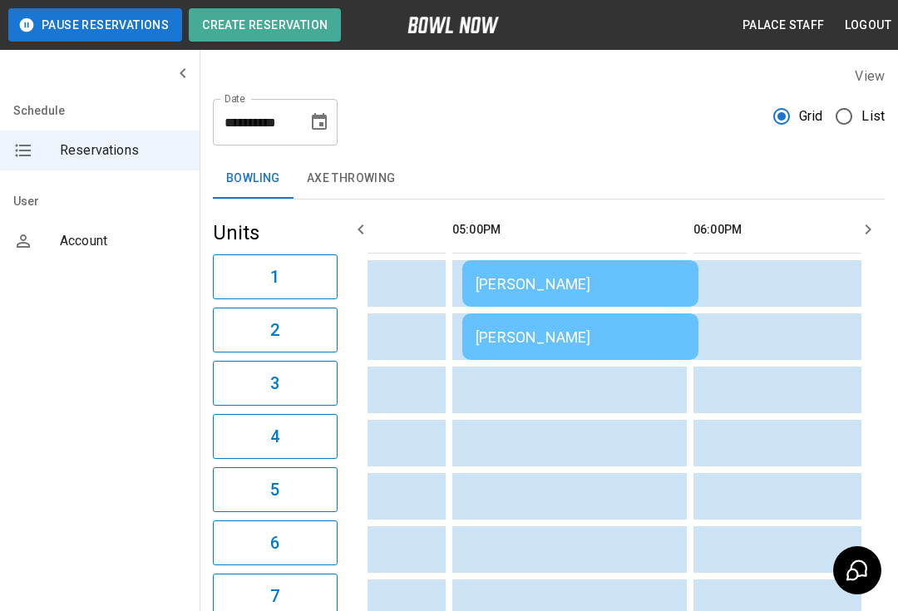
click at [504, 351] on td "[PERSON_NAME]" at bounding box center [580, 336] width 236 height 47
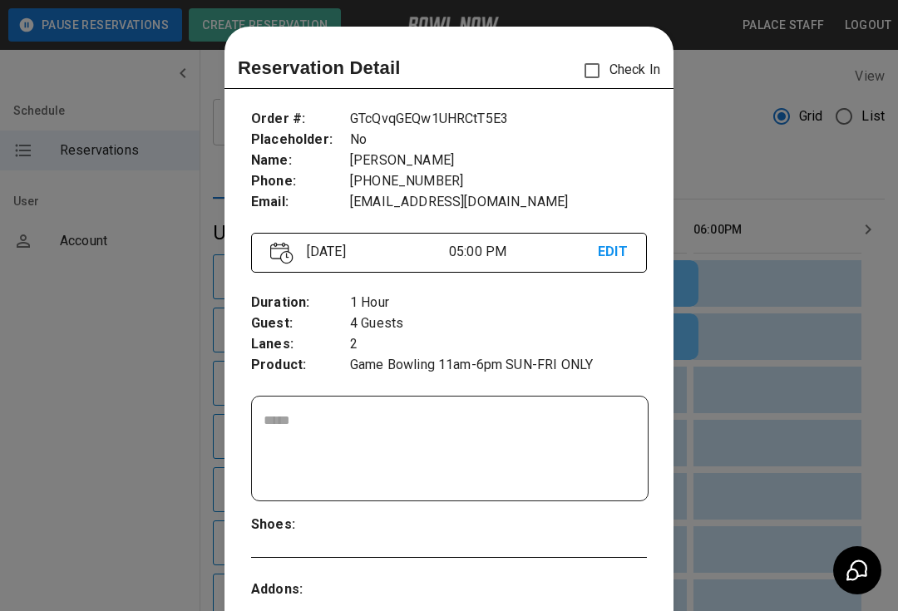
scroll to position [27, 0]
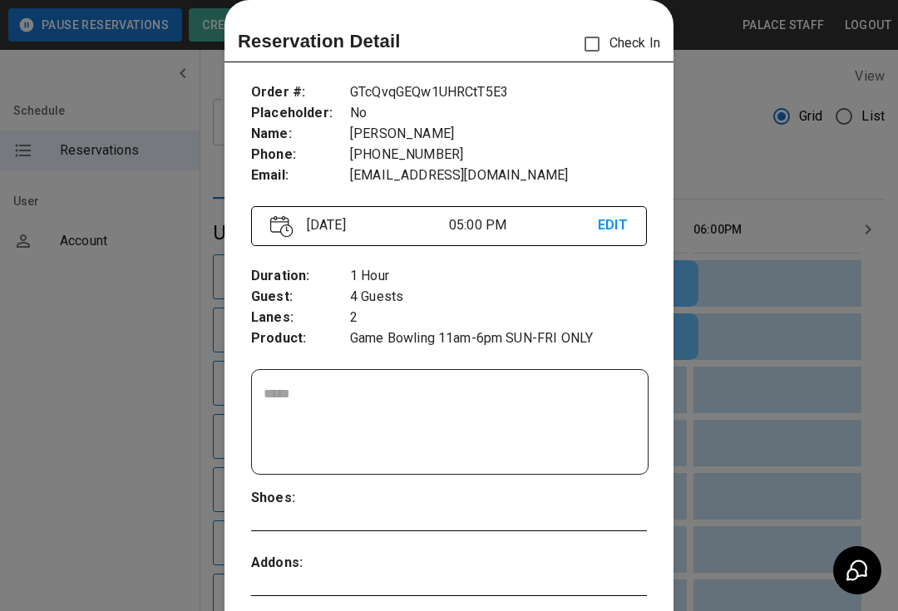
click at [785, 253] on div at bounding box center [449, 305] width 898 height 611
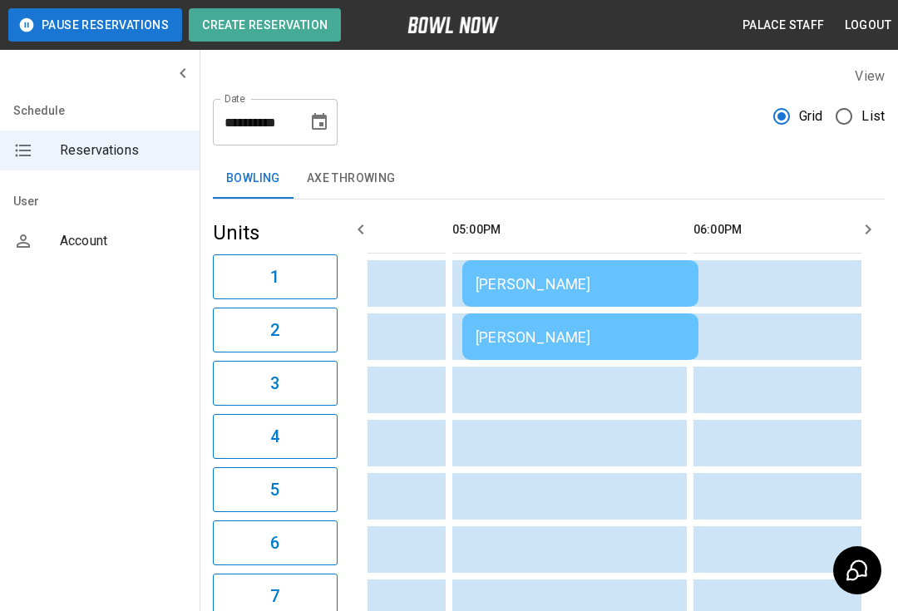
click at [533, 333] on div "[PERSON_NAME]" at bounding box center [581, 336] width 210 height 17
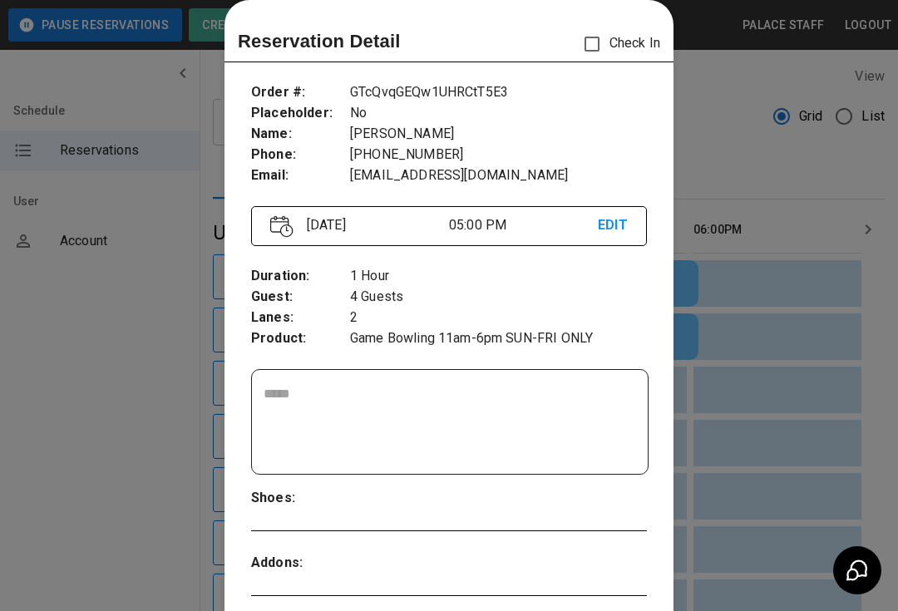
click at [719, 150] on div at bounding box center [449, 305] width 898 height 611
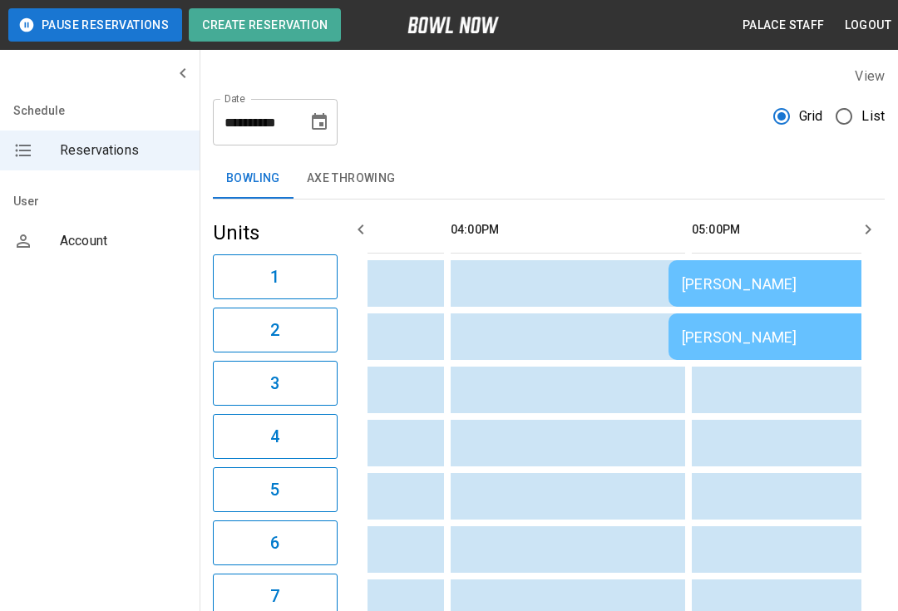
scroll to position [0, 1163]
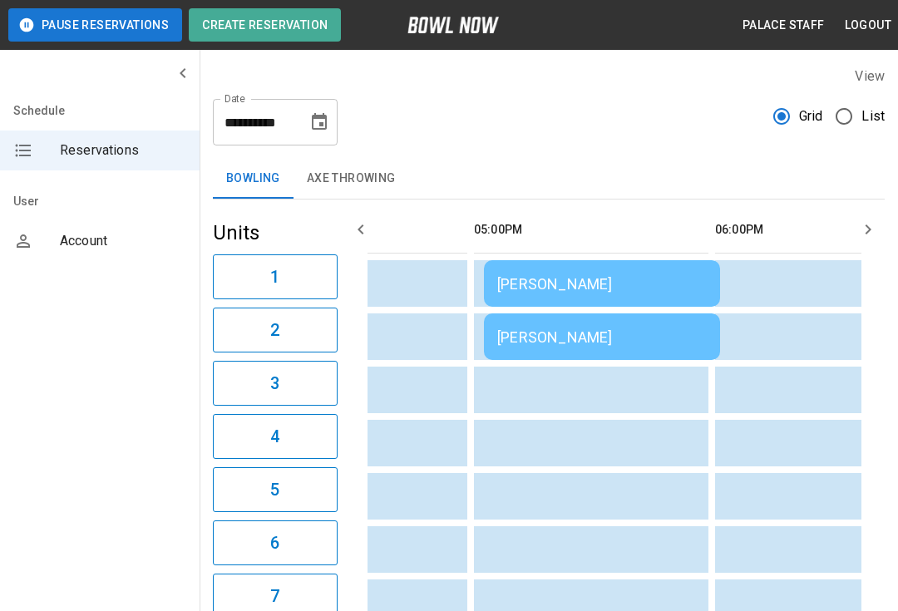
click at [548, 348] on td "[PERSON_NAME]" at bounding box center [602, 336] width 236 height 47
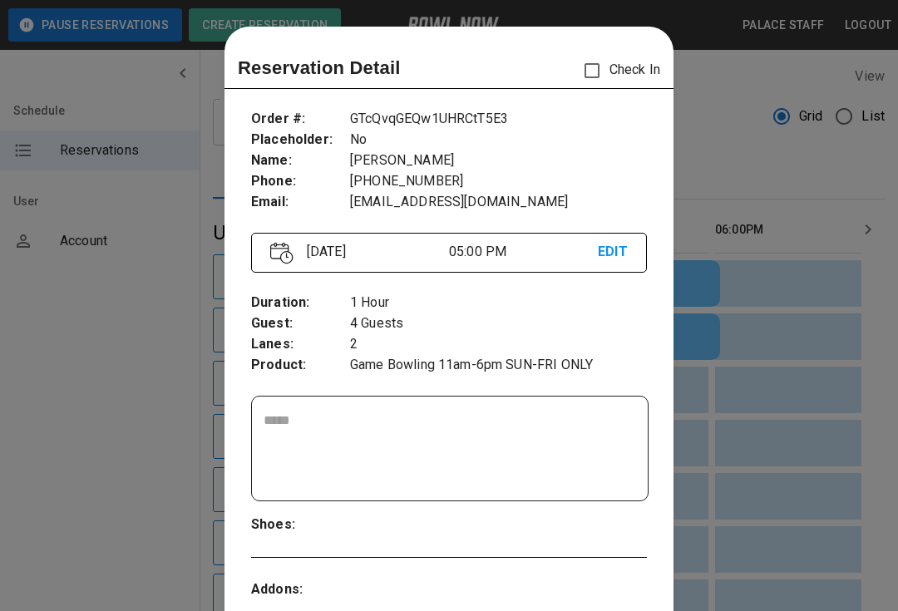
scroll to position [27, 0]
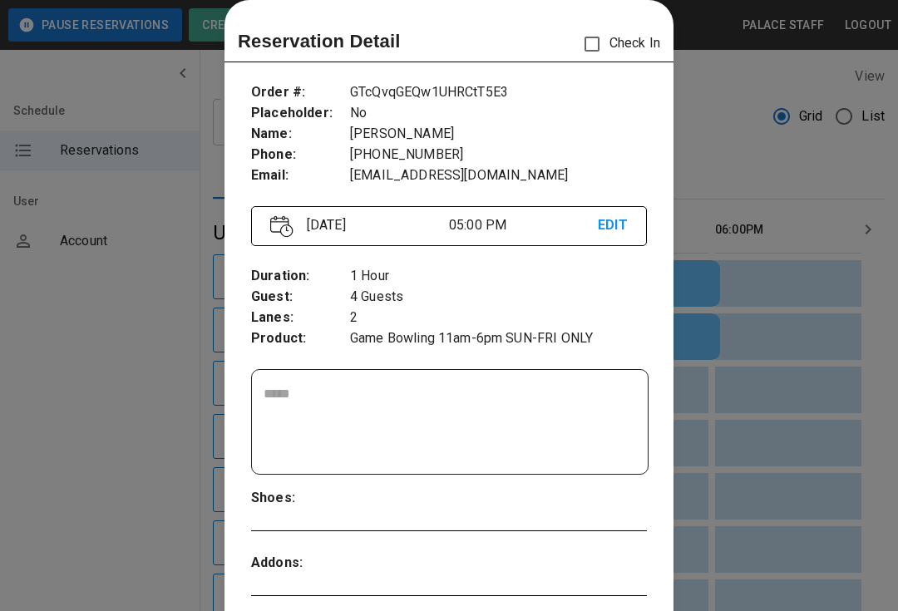
click at [815, 461] on div at bounding box center [449, 305] width 898 height 611
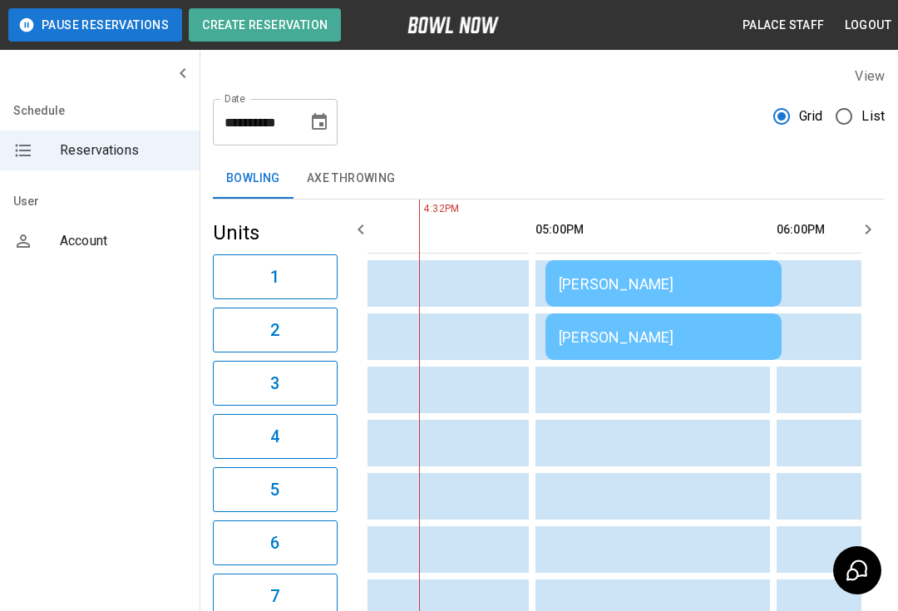
click at [598, 384] on td "sticky table" at bounding box center [572, 390] width 54 height 47
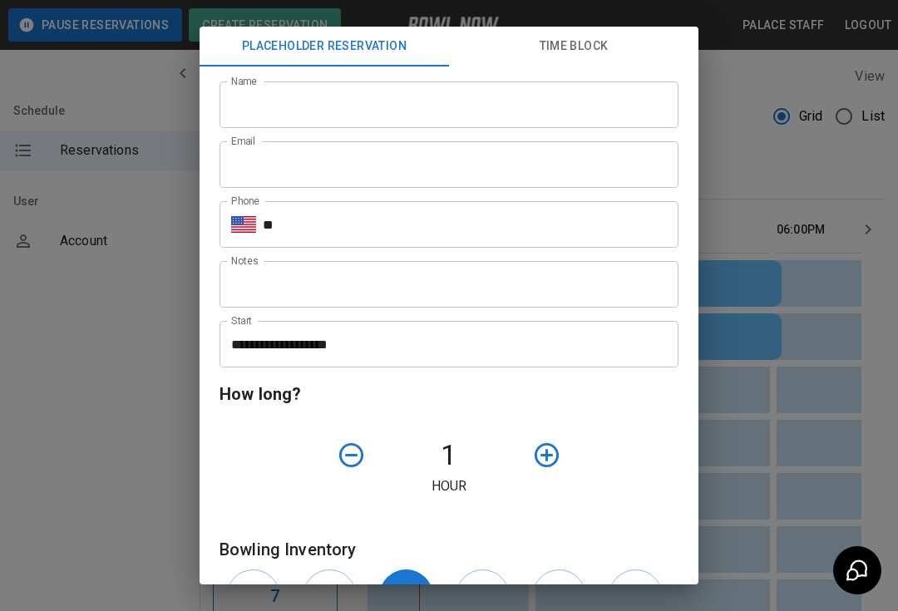
click at [772, 520] on div "**********" at bounding box center [449, 305] width 898 height 611
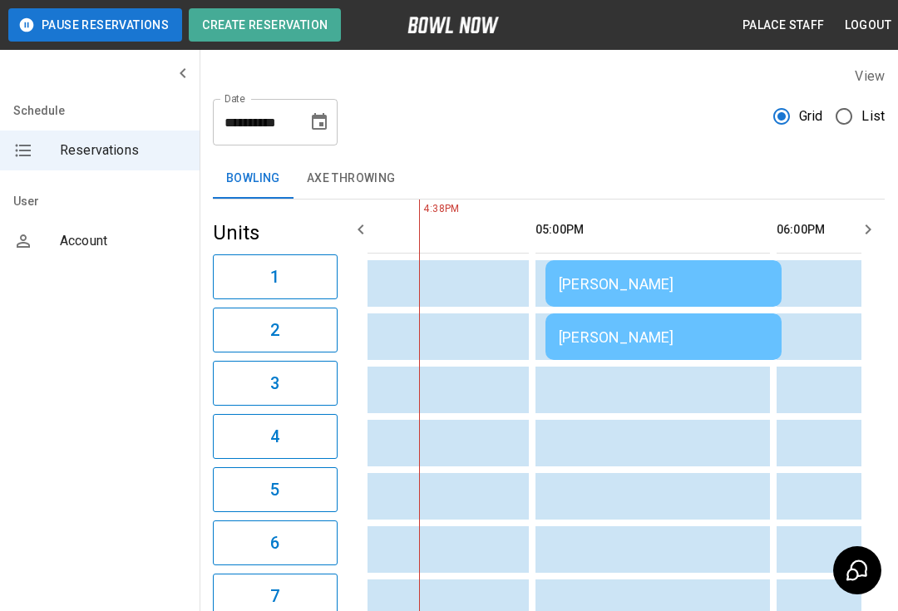
click at [550, 388] on td "sticky table" at bounding box center [572, 390] width 54 height 47
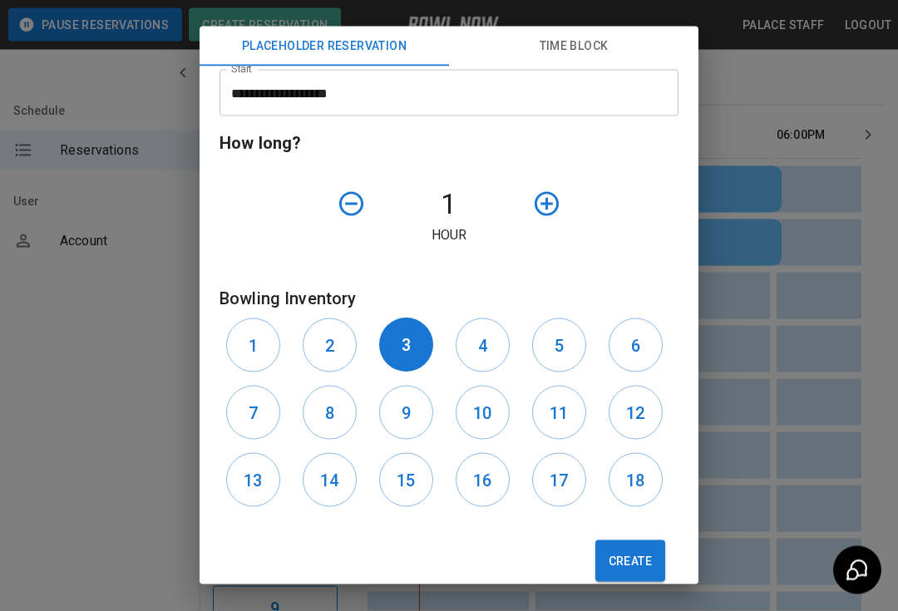
click at [471, 352] on button "4" at bounding box center [483, 345] width 54 height 54
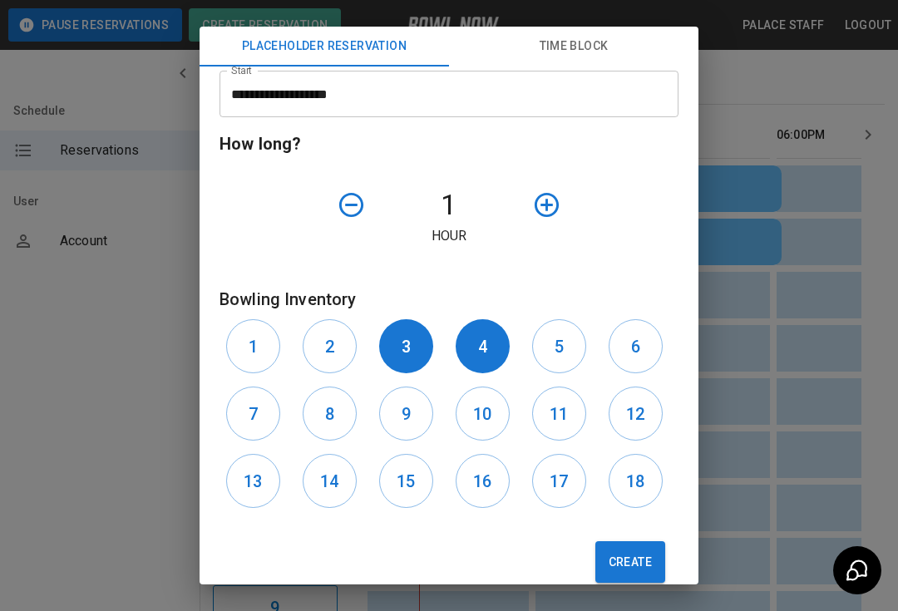
click at [565, 343] on button "5" at bounding box center [559, 346] width 54 height 54
click at [639, 348] on h6 "6" at bounding box center [635, 346] width 9 height 27
click at [642, 488] on h6 "18" at bounding box center [635, 481] width 18 height 27
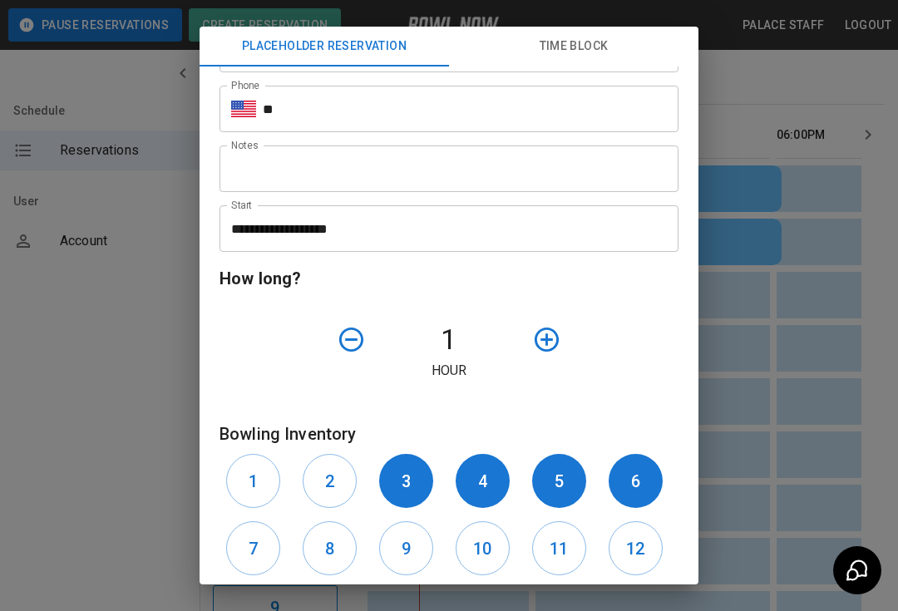
click at [401, 234] on input "**********" at bounding box center [442, 228] width 447 height 47
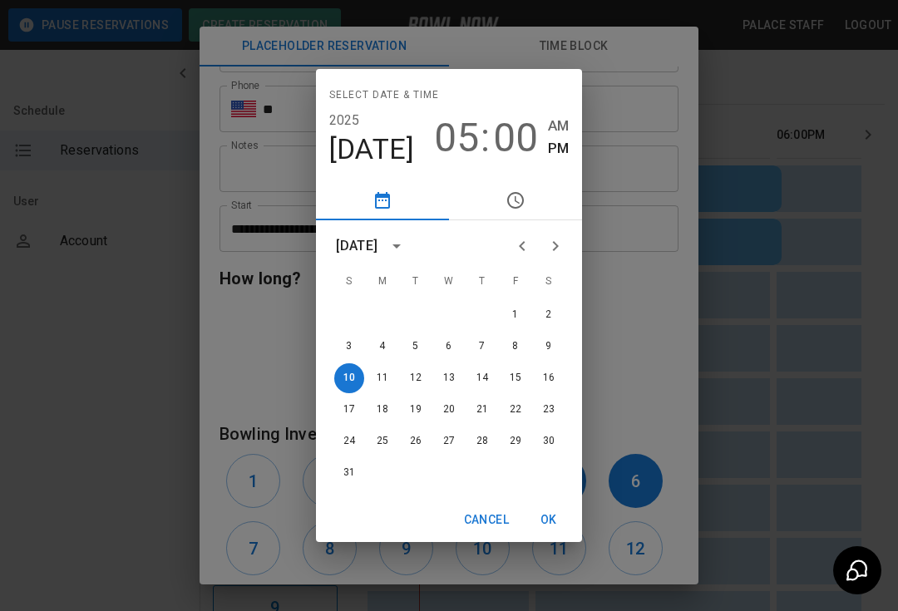
click at [556, 530] on button "OK" at bounding box center [548, 520] width 53 height 31
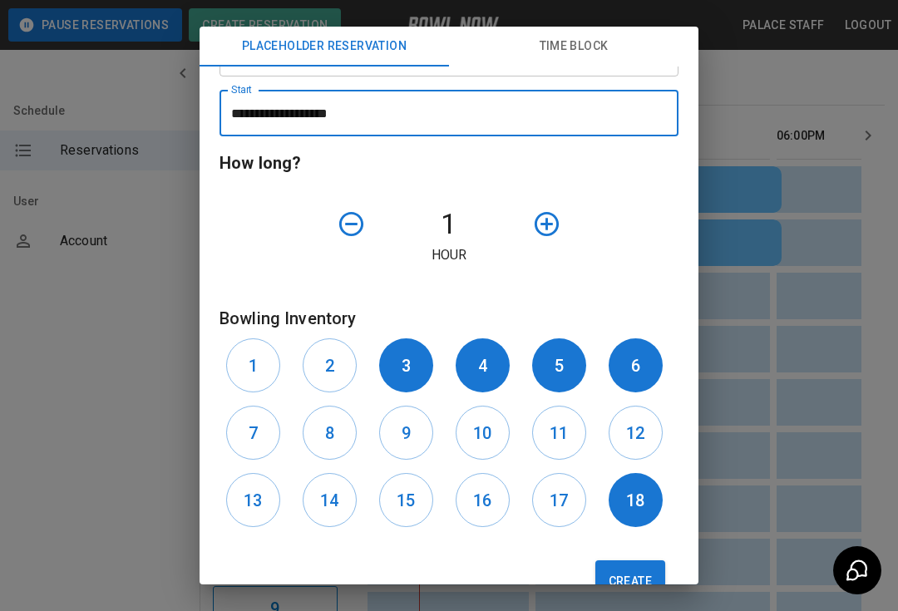
click at [551, 224] on icon "button" at bounding box center [547, 224] width 24 height 24
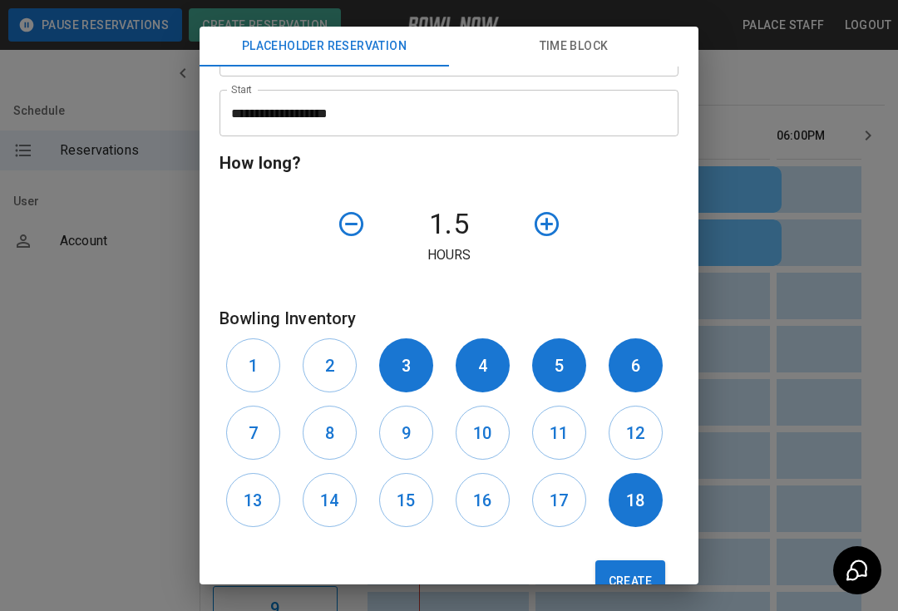
click at [550, 224] on icon "button" at bounding box center [546, 224] width 29 height 29
click at [555, 232] on icon "button" at bounding box center [547, 224] width 24 height 24
click at [553, 224] on icon "button" at bounding box center [546, 224] width 29 height 29
click at [547, 214] on icon "button" at bounding box center [547, 224] width 24 height 24
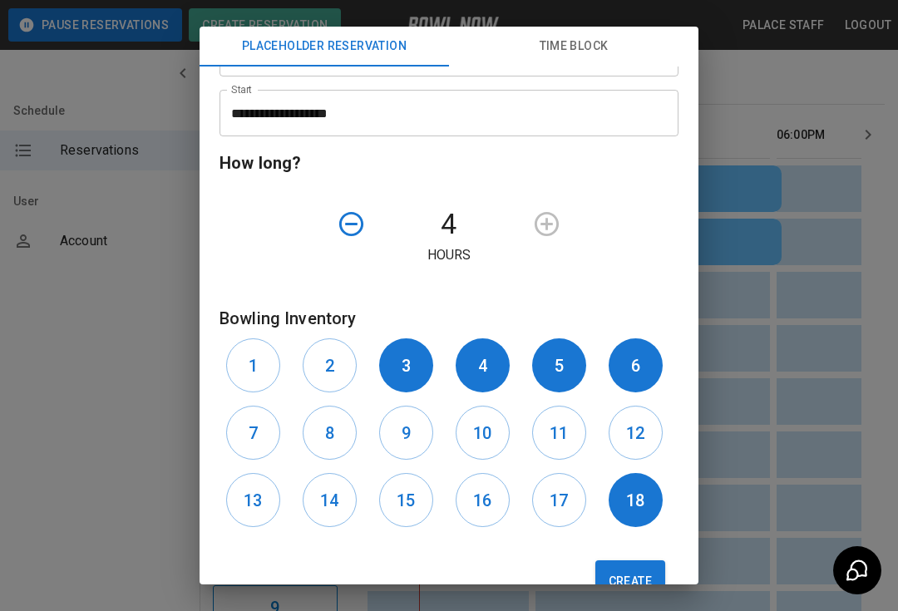
click at [560, 215] on div at bounding box center [582, 224] width 115 height 42
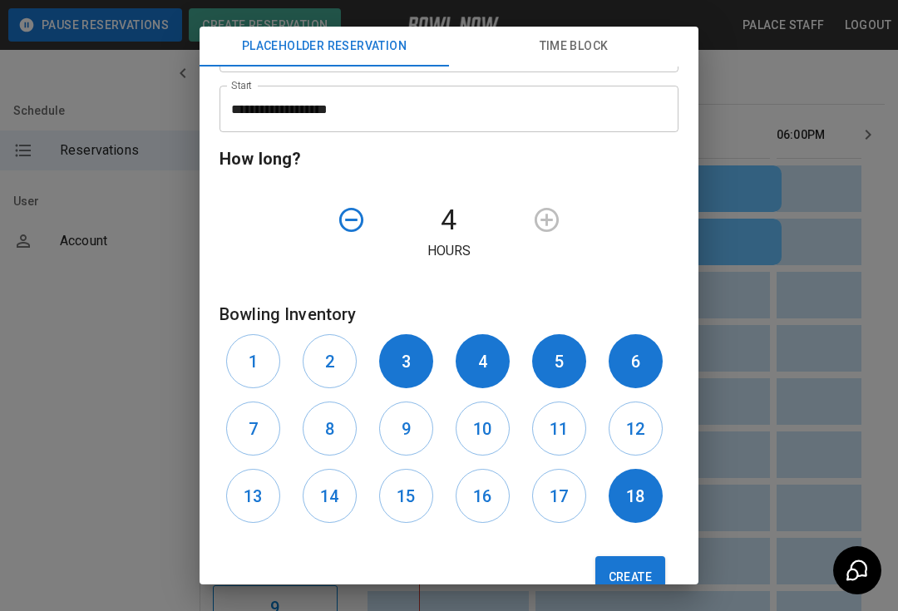
click at [634, 415] on button "12" at bounding box center [636, 429] width 54 height 54
click at [550, 426] on h6 "11" at bounding box center [559, 429] width 18 height 27
click at [479, 438] on h6 "10" at bounding box center [482, 429] width 18 height 27
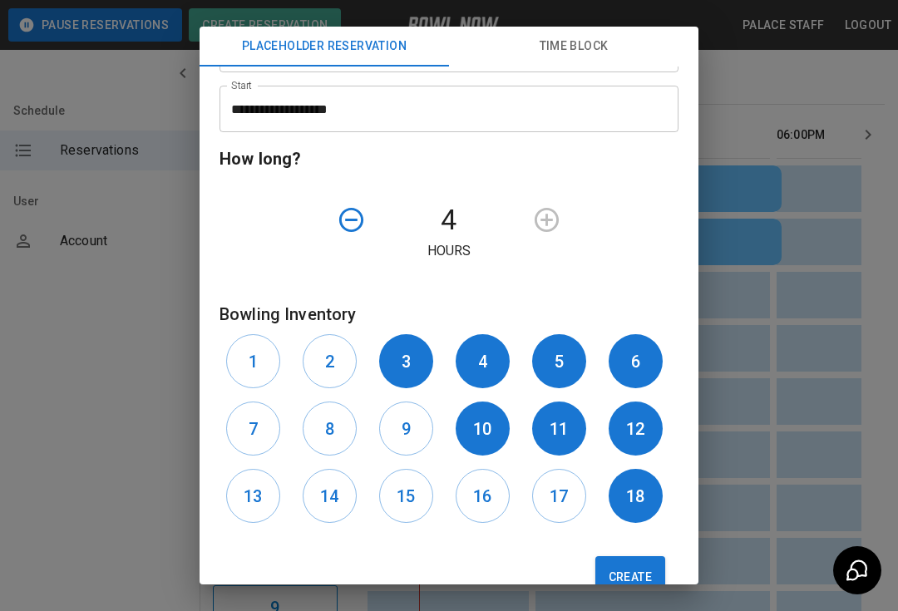
click at [395, 428] on button "9" at bounding box center [406, 429] width 54 height 54
click at [328, 432] on h6 "8" at bounding box center [329, 429] width 9 height 27
click at [245, 431] on button "7" at bounding box center [253, 429] width 54 height 54
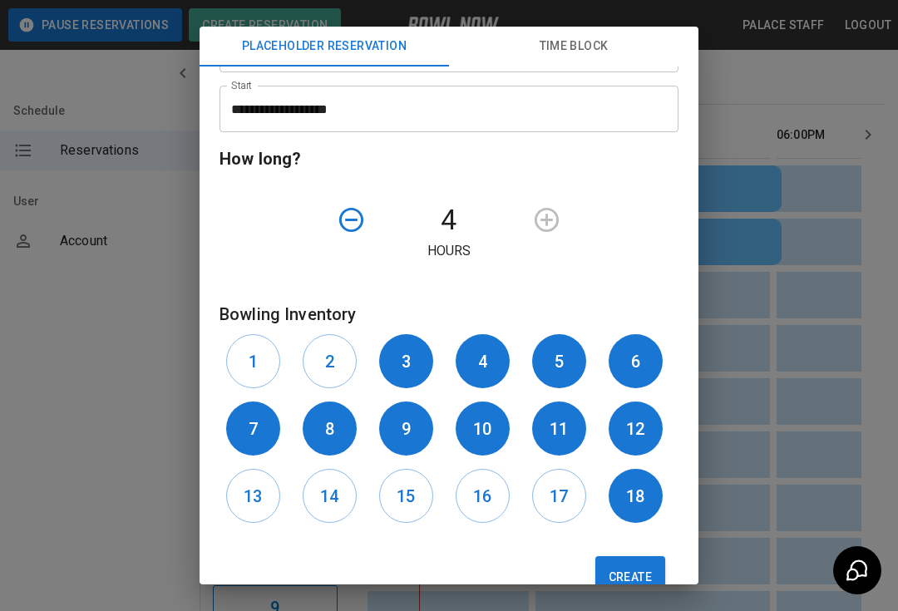
click at [262, 501] on h6 "13" at bounding box center [253, 496] width 18 height 27
click at [353, 504] on button "14" at bounding box center [330, 496] width 54 height 54
click at [425, 498] on button "15" at bounding box center [406, 496] width 54 height 54
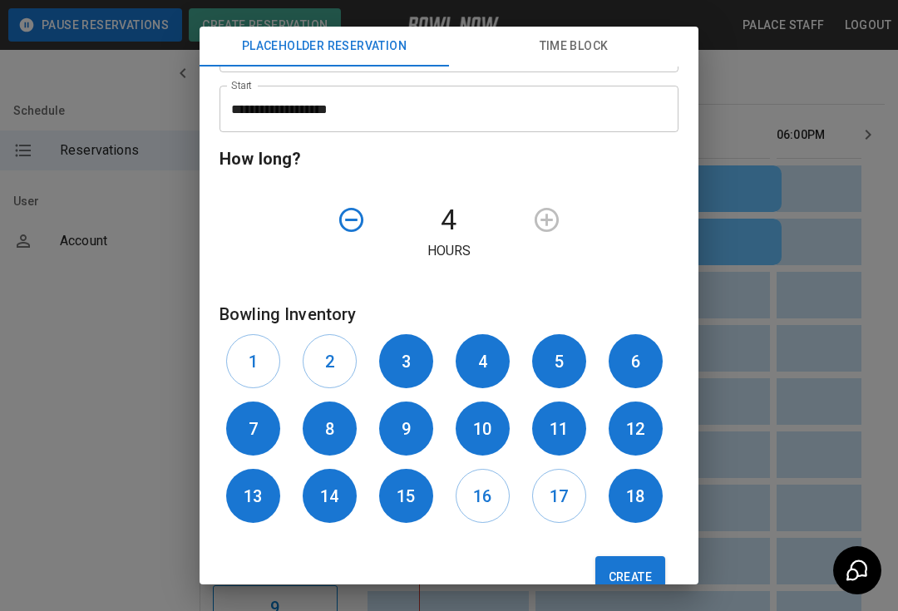
click at [507, 500] on button "16" at bounding box center [483, 496] width 54 height 54
click at [565, 501] on h6 "17" at bounding box center [559, 496] width 18 height 27
click at [619, 580] on button "Create" at bounding box center [630, 577] width 70 height 42
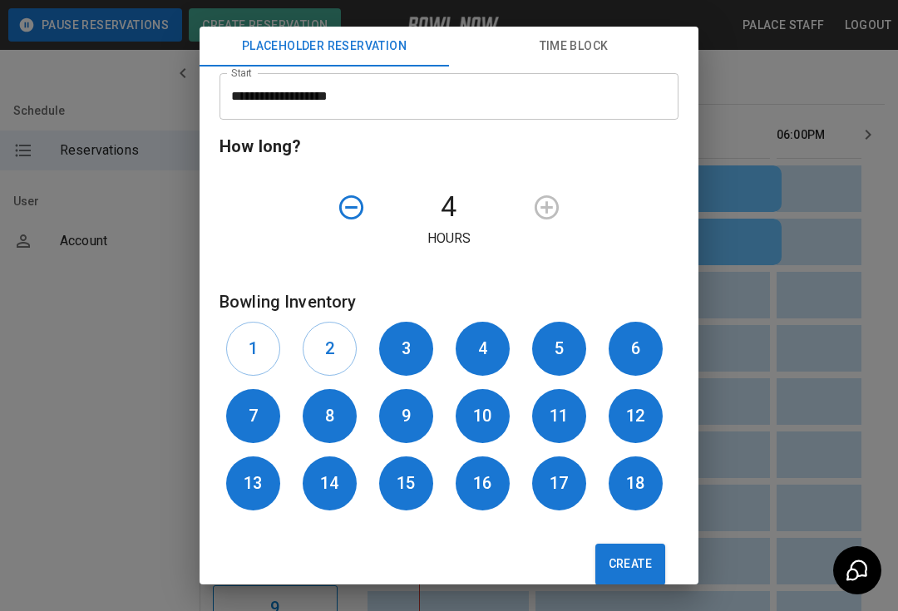
click at [639, 560] on button "Create" at bounding box center [630, 565] width 70 height 42
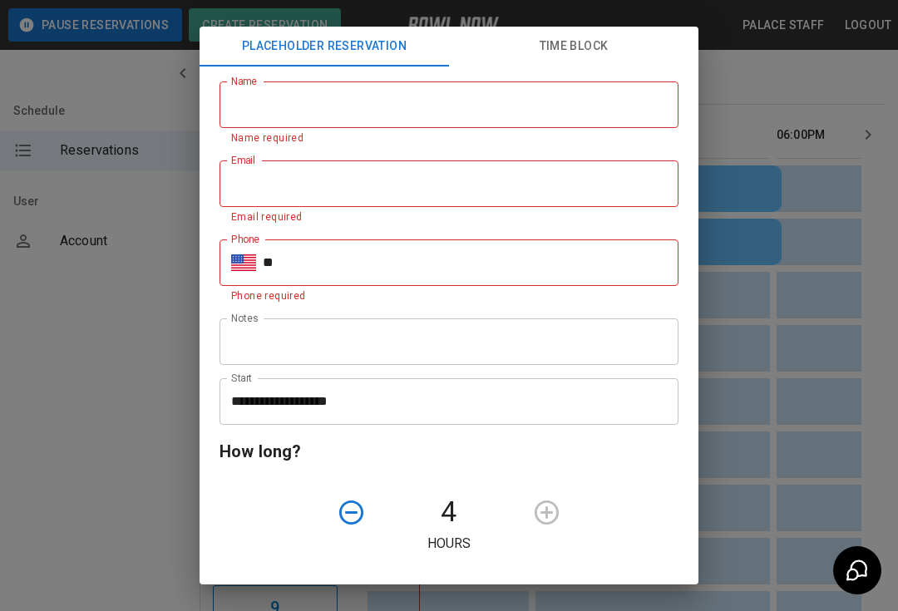
click at [256, 107] on input "Name" at bounding box center [448, 104] width 459 height 47
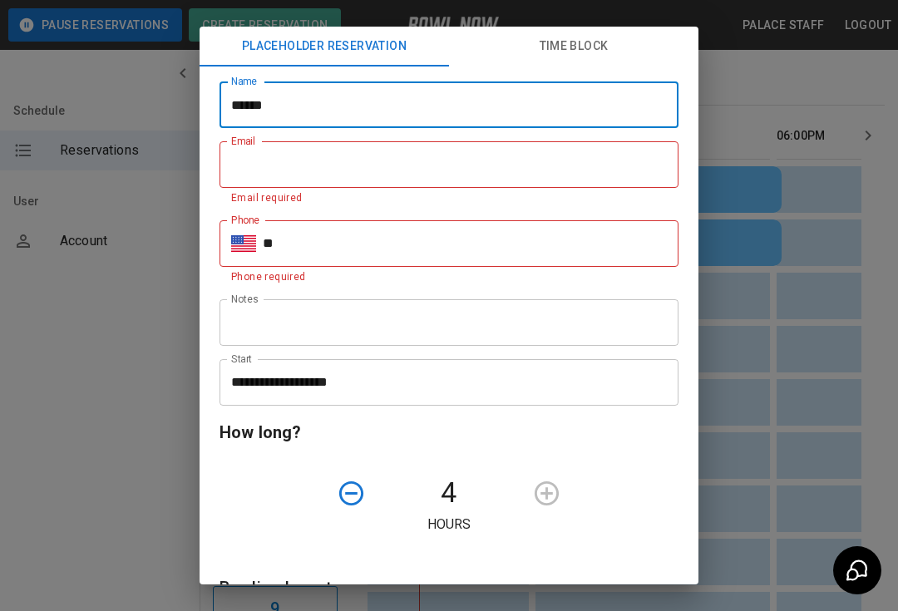
type input "******"
click at [254, 165] on input "Email" at bounding box center [448, 164] width 459 height 47
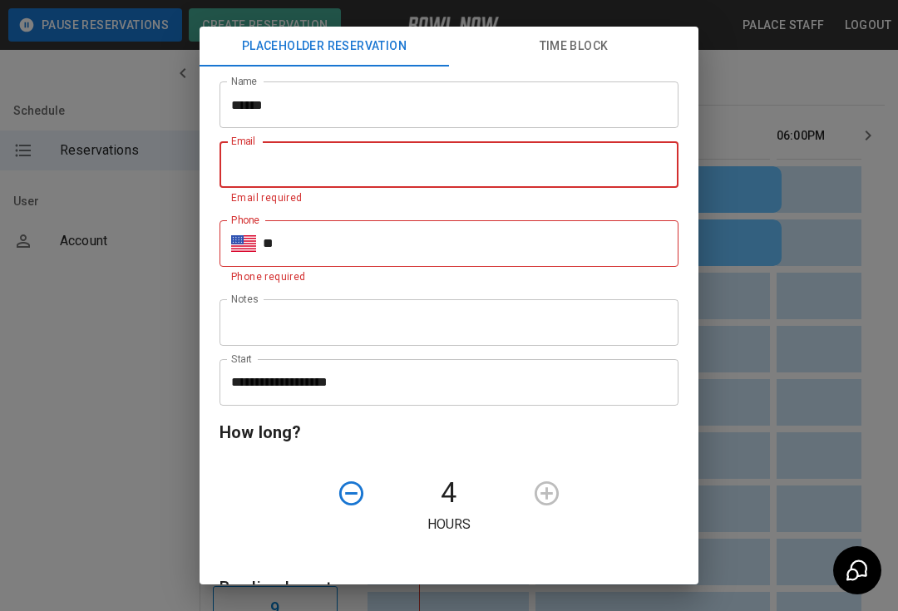
click at [557, 53] on button "Time Block" at bounding box center [573, 47] width 249 height 40
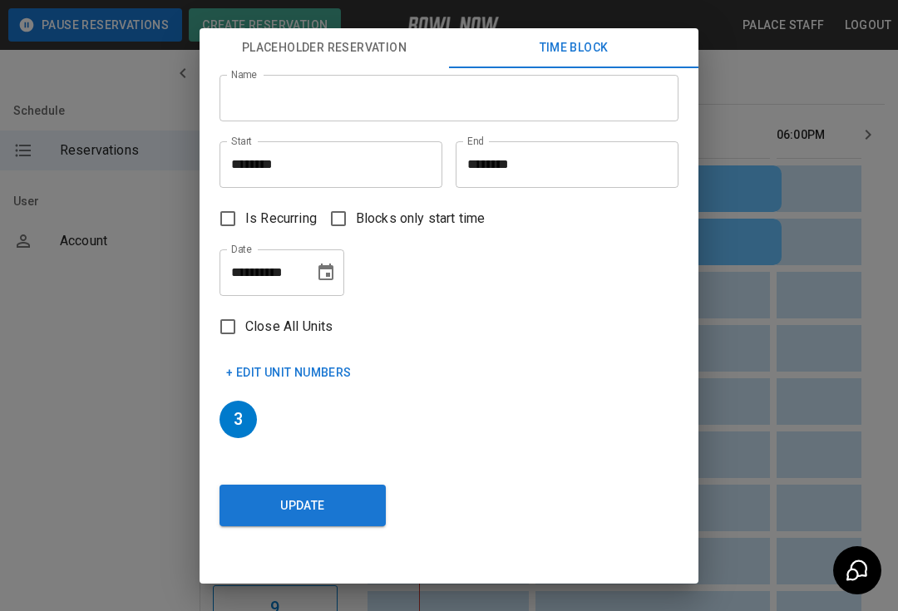
click at [527, 162] on input "********" at bounding box center [561, 164] width 211 height 47
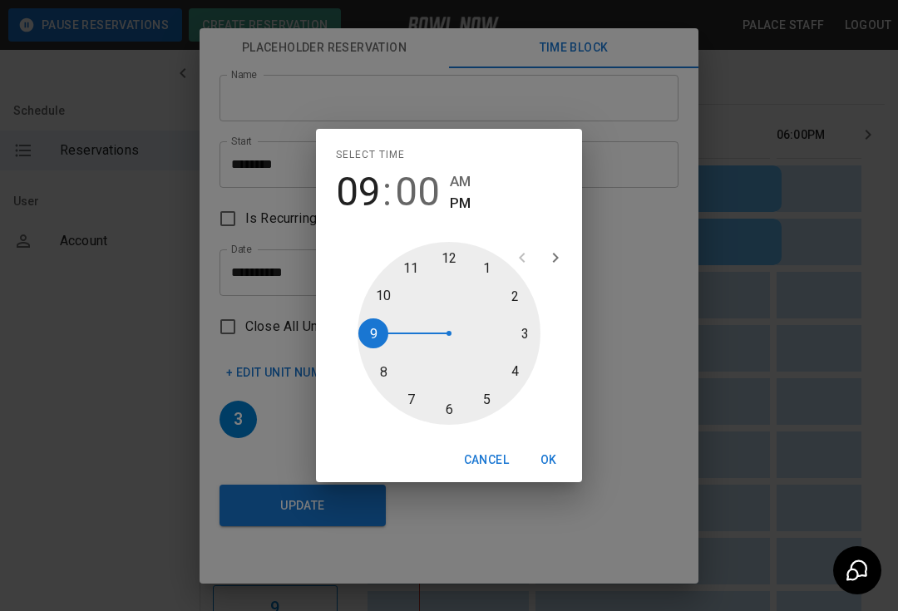
type input "********"
click at [555, 474] on button "OK" at bounding box center [548, 460] width 53 height 31
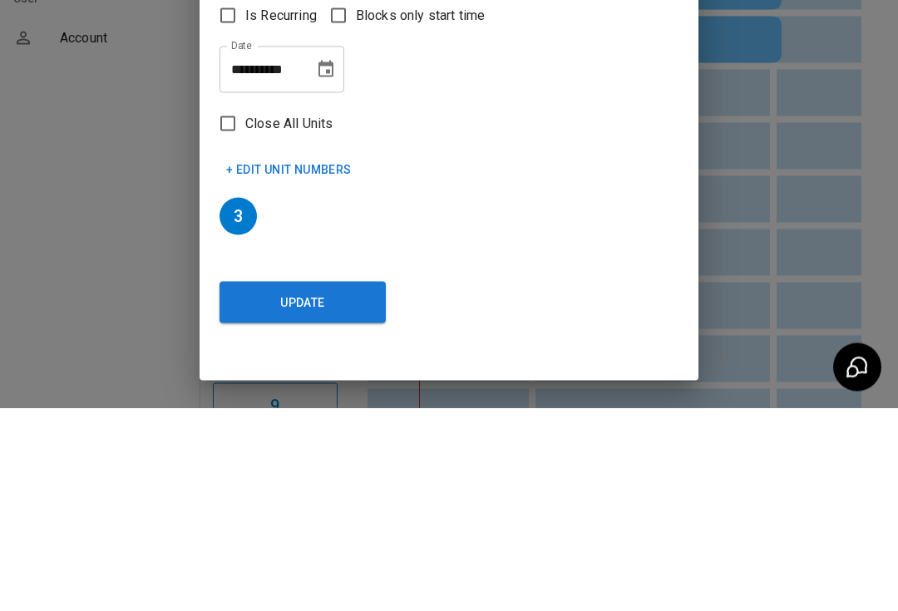
click at [296, 358] on button "+ Edit Unit Numbers" at bounding box center [288, 373] width 139 height 31
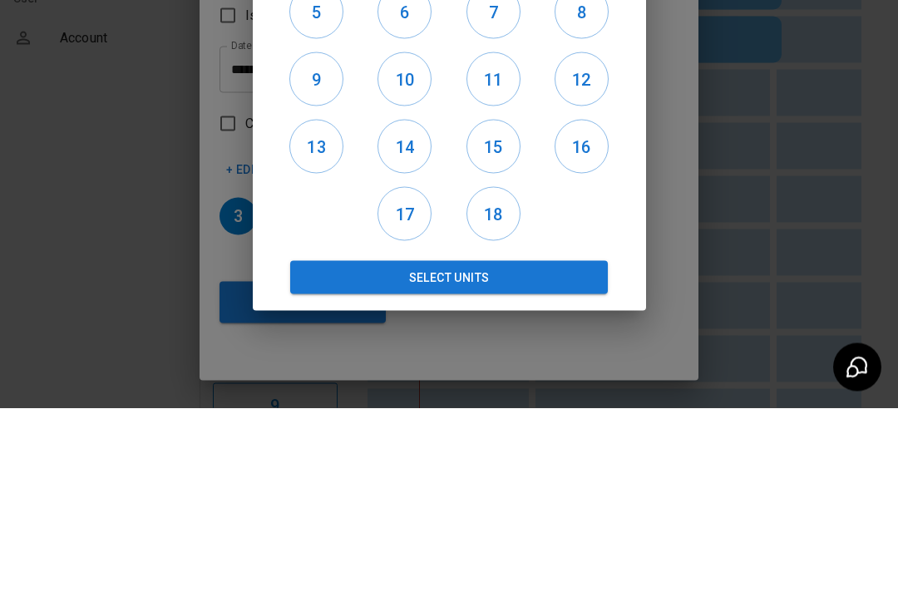
scroll to position [298, 0]
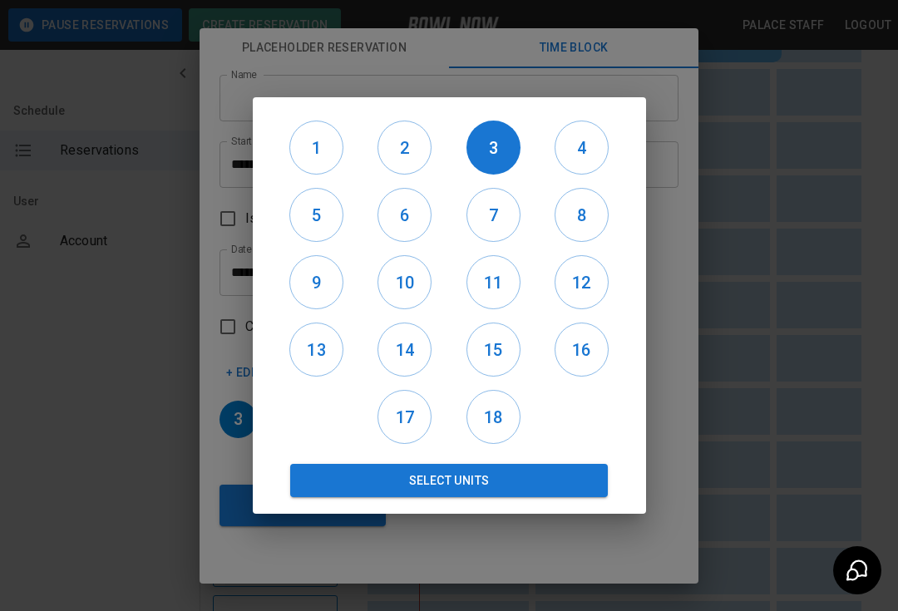
click at [603, 159] on h6 "4" at bounding box center [581, 148] width 52 height 27
click at [326, 229] on h6 "5" at bounding box center [316, 215] width 52 height 27
click at [423, 219] on h6 "6" at bounding box center [404, 215] width 52 height 27
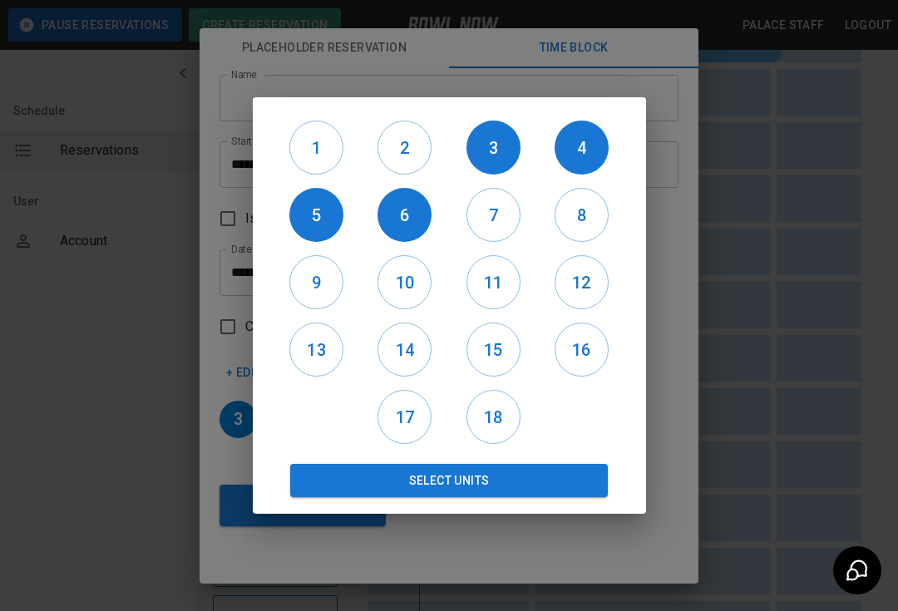
click at [507, 222] on h6 "7" at bounding box center [493, 215] width 52 height 27
click at [576, 223] on h6 "8" at bounding box center [581, 215] width 52 height 27
click at [312, 296] on h6 "9" at bounding box center [316, 282] width 52 height 27
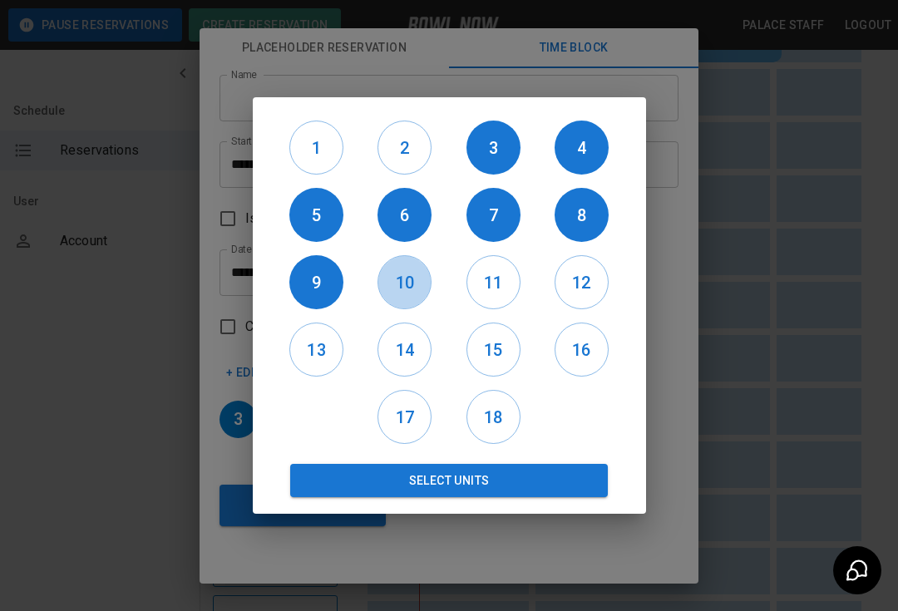
click at [421, 296] on h6 "10" at bounding box center [404, 282] width 52 height 27
click at [518, 293] on h6 "11" at bounding box center [493, 282] width 52 height 27
click at [580, 290] on h6 "12" at bounding box center [581, 282] width 52 height 27
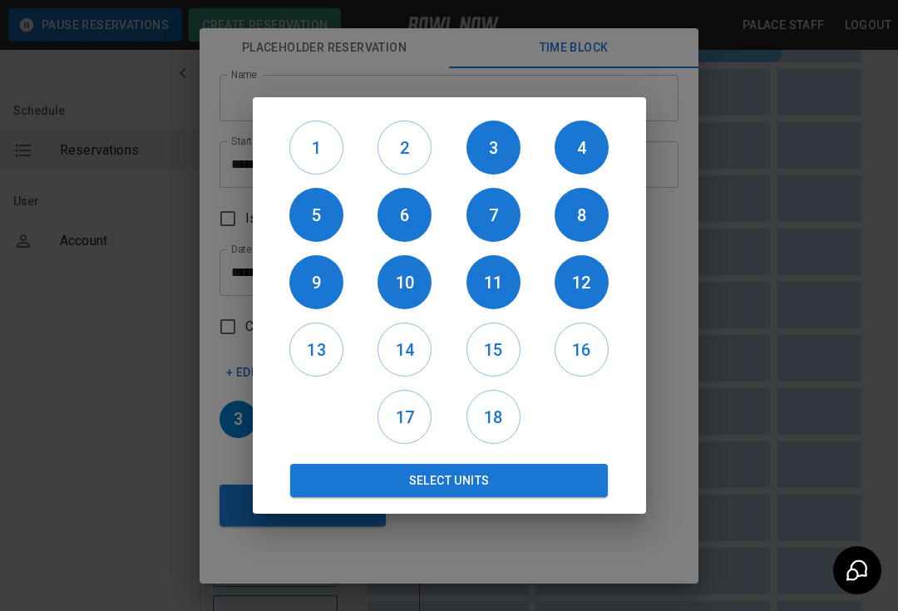
click at [297, 363] on h6 "13" at bounding box center [316, 350] width 52 height 27
click at [416, 363] on h6 "14" at bounding box center [404, 350] width 52 height 27
click at [513, 363] on h6 "15" at bounding box center [493, 350] width 52 height 27
click at [599, 363] on h6 "16" at bounding box center [581, 350] width 52 height 27
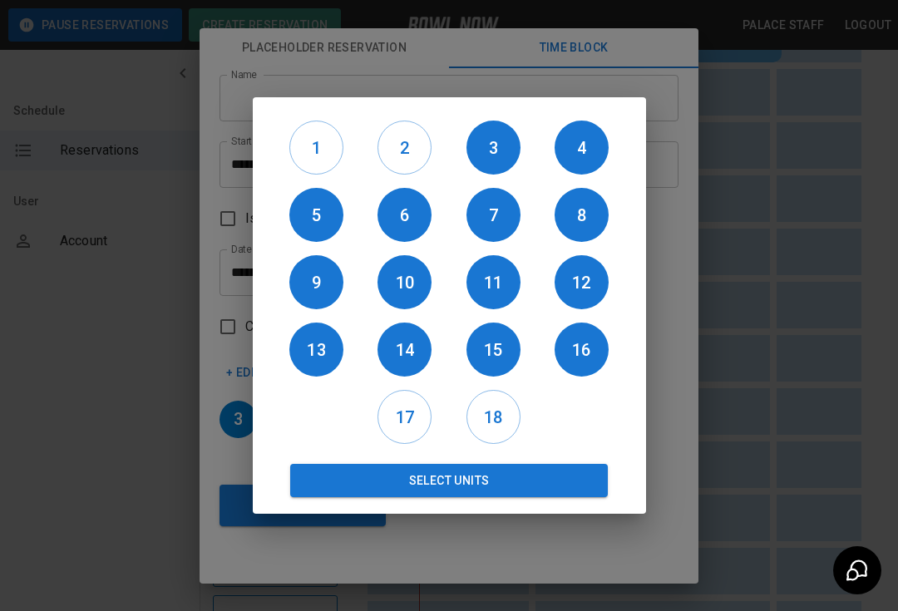
click at [392, 431] on h6 "17" at bounding box center [404, 417] width 52 height 27
click at [492, 431] on h6 "18" at bounding box center [493, 417] width 52 height 27
click at [450, 497] on button "Select Units" at bounding box center [449, 480] width 318 height 33
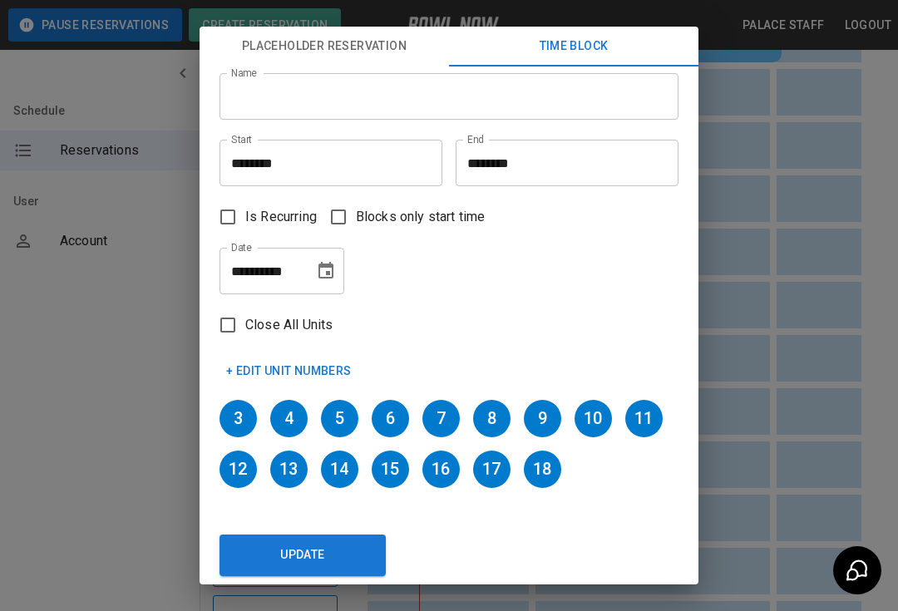
click at [318, 563] on button "Update" at bounding box center [302, 556] width 166 height 42
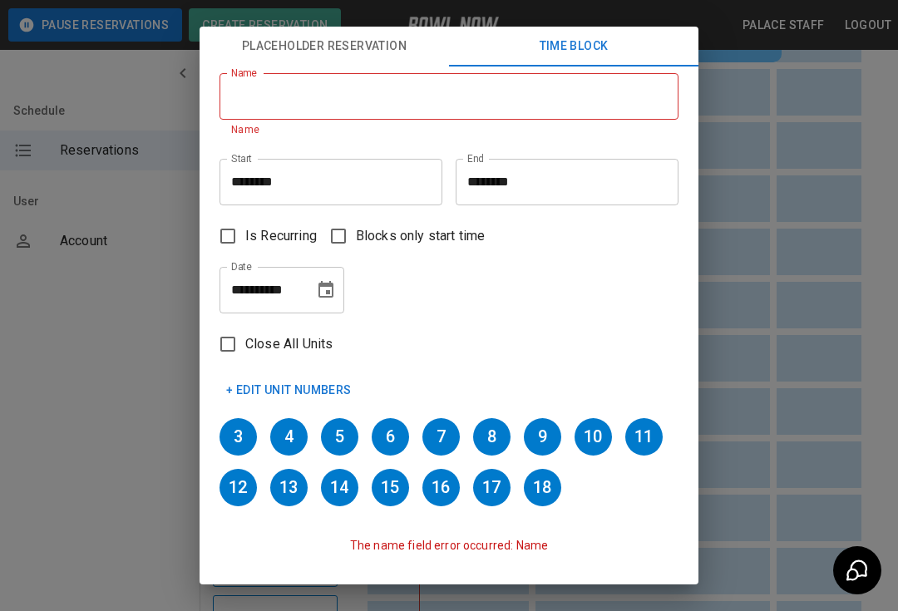
click at [284, 87] on input "Name" at bounding box center [448, 96] width 459 height 47
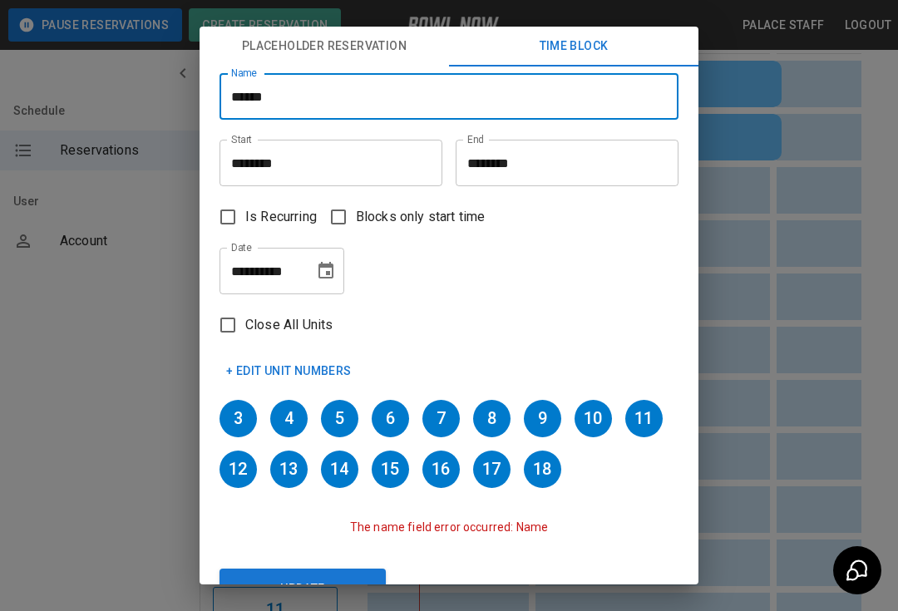
scroll to position [215, 0]
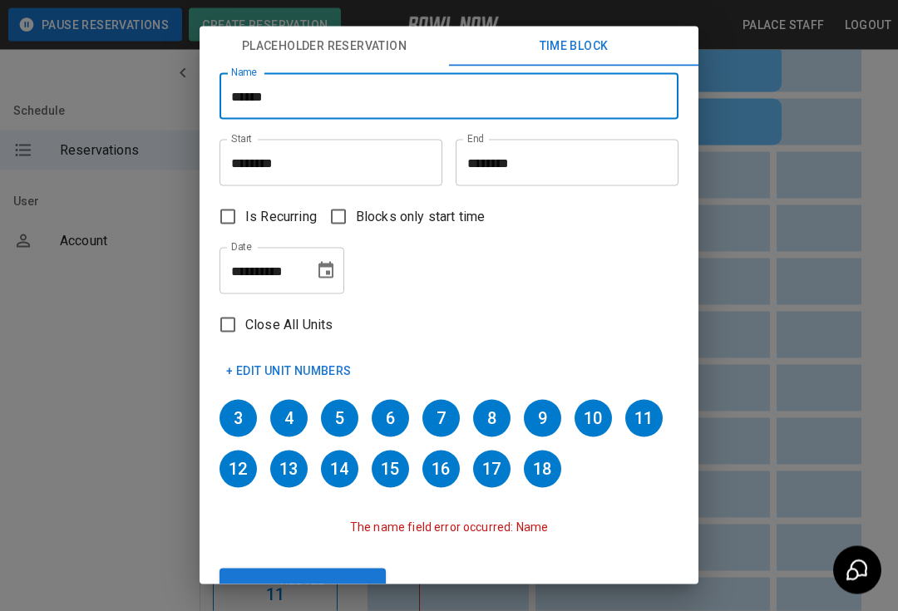
type input "******"
click at [289, 586] on button "Update" at bounding box center [302, 590] width 166 height 42
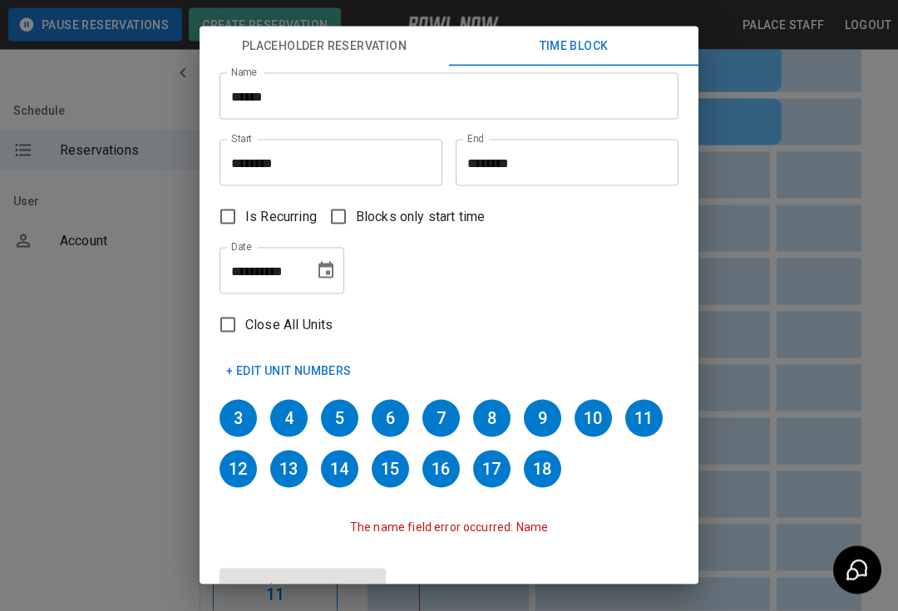
type input "********"
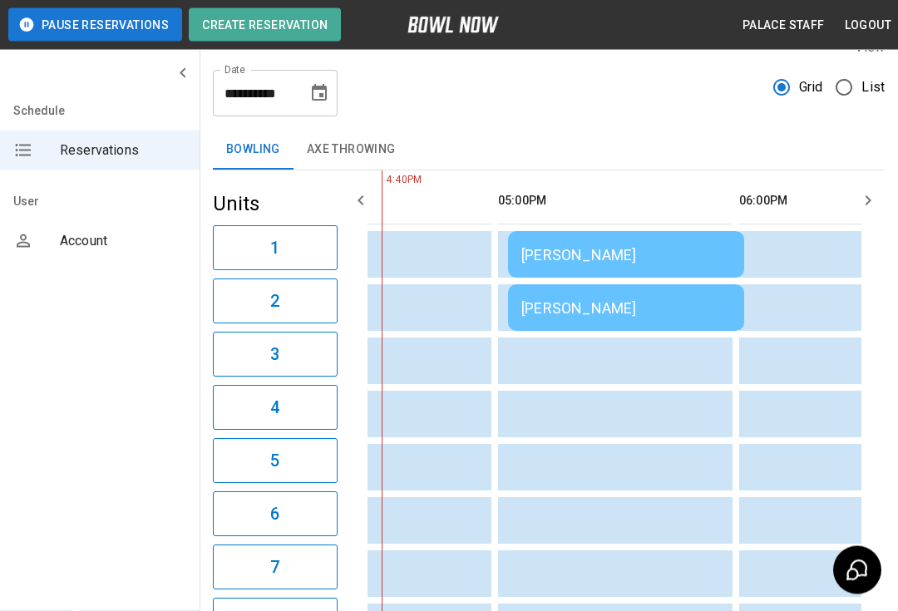
scroll to position [0, 0]
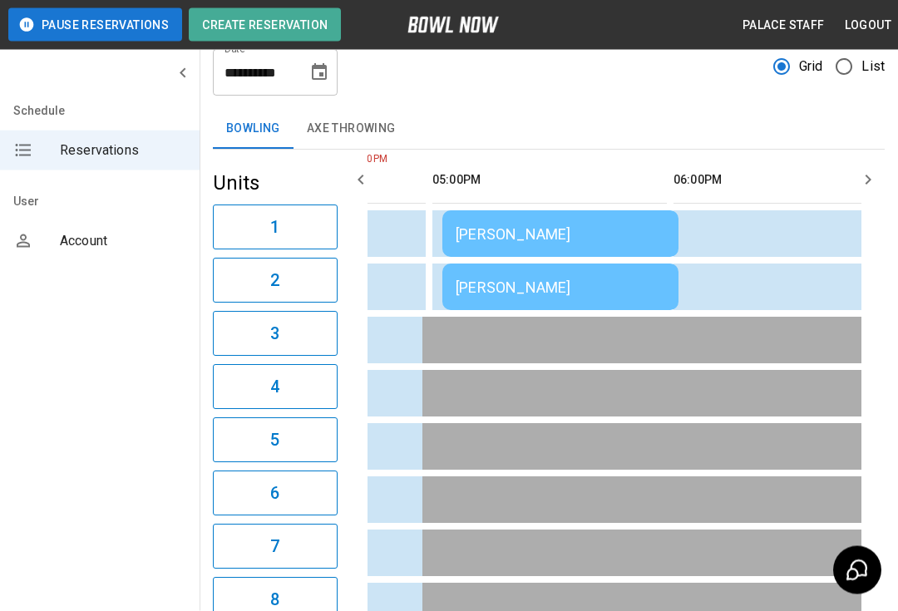
scroll to position [51, 0]
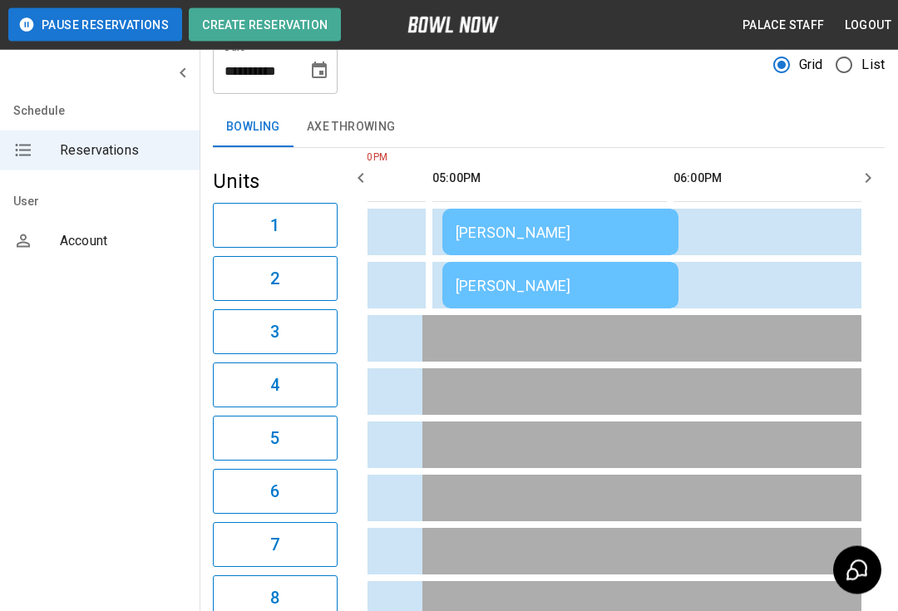
click at [520, 289] on div "[PERSON_NAME]" at bounding box center [561, 286] width 210 height 17
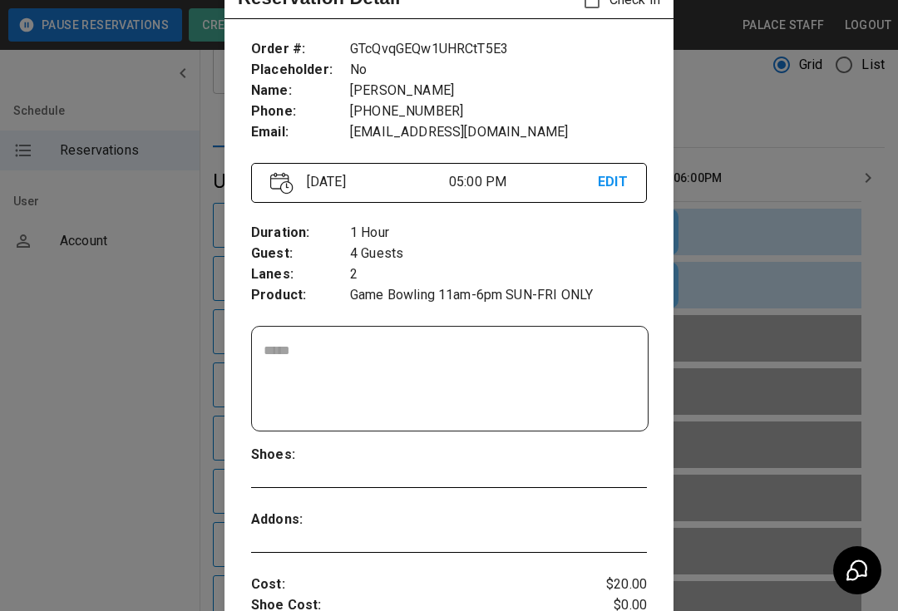
scroll to position [71, 0]
click at [749, 167] on div at bounding box center [449, 305] width 898 height 611
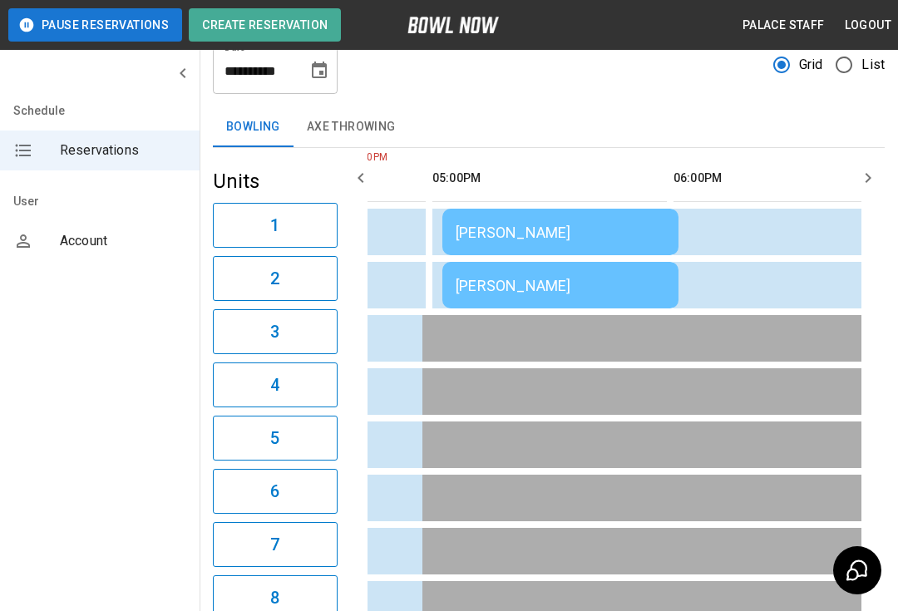
scroll to position [0, 0]
